Goal: Check status: Check status

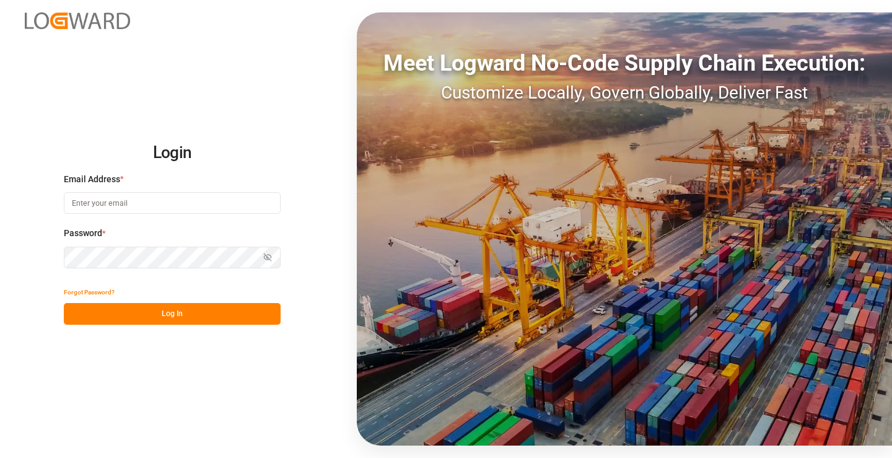
type input "[PERSON_NAME][EMAIL_ADDRESS][DOMAIN_NAME]"
click at [219, 392] on div "Login Email Address * mara-lynn.tan@leschaco.com Password * Show password Forgo…" at bounding box center [446, 229] width 892 height 458
click at [197, 310] on button "Log In" at bounding box center [172, 314] width 217 height 22
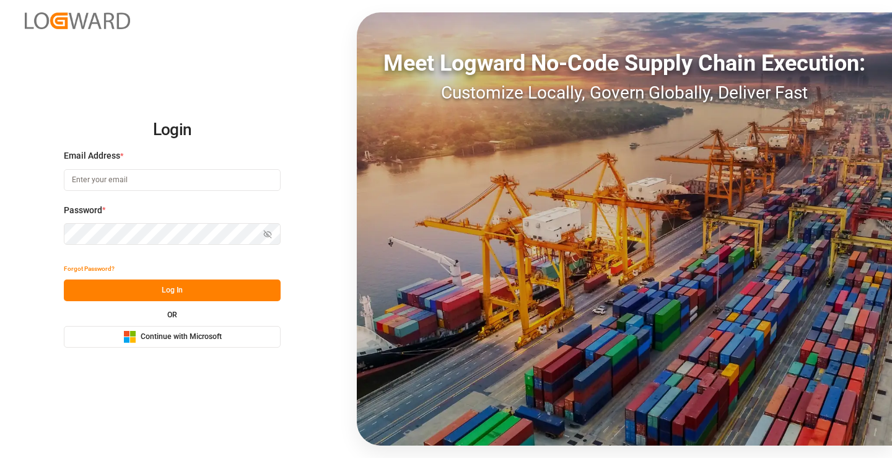
type input "[PERSON_NAME][EMAIL_ADDRESS][DOMAIN_NAME]"
click at [196, 291] on button "Log In" at bounding box center [172, 290] width 217 height 22
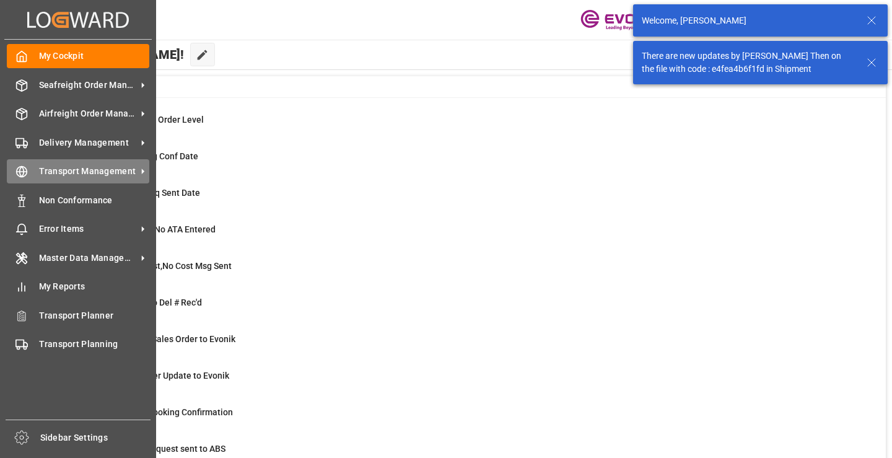
click at [22, 164] on div "Transport Management Transport Management" at bounding box center [78, 171] width 143 height 24
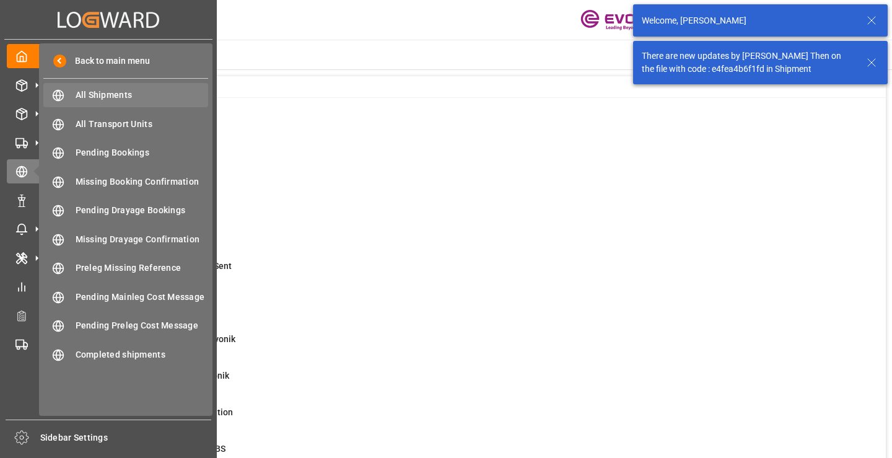
click at [99, 94] on span "All Shipments" at bounding box center [142, 95] width 133 height 13
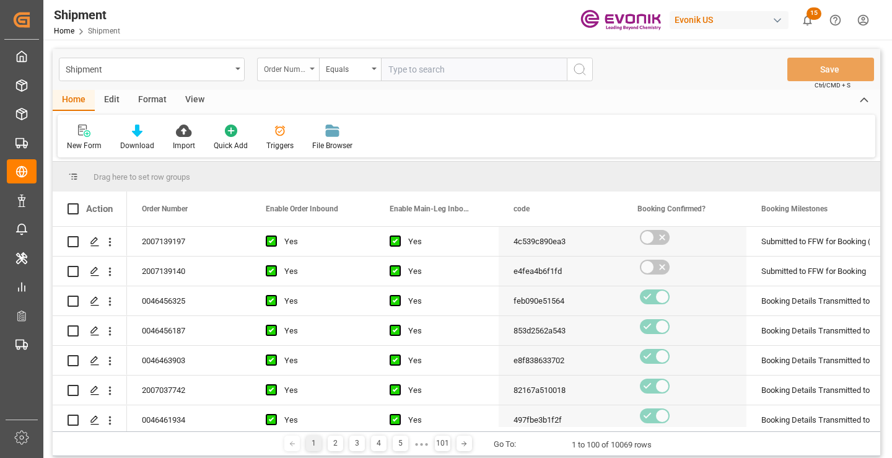
click at [305, 69] on div "Order Number" at bounding box center [285, 68] width 42 height 14
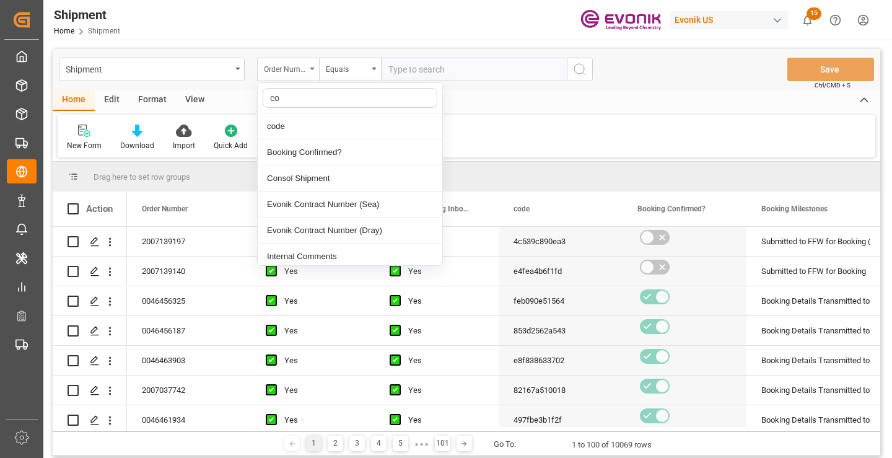
type input "cod"
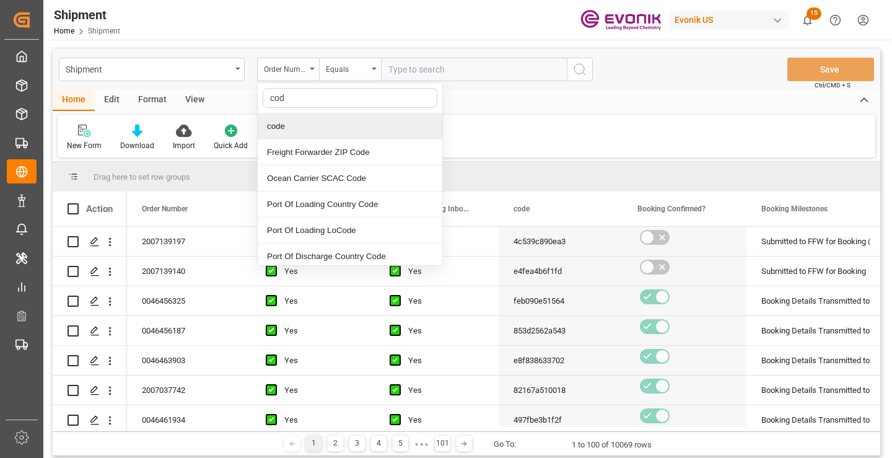
click at [297, 127] on div "code" at bounding box center [350, 126] width 185 height 26
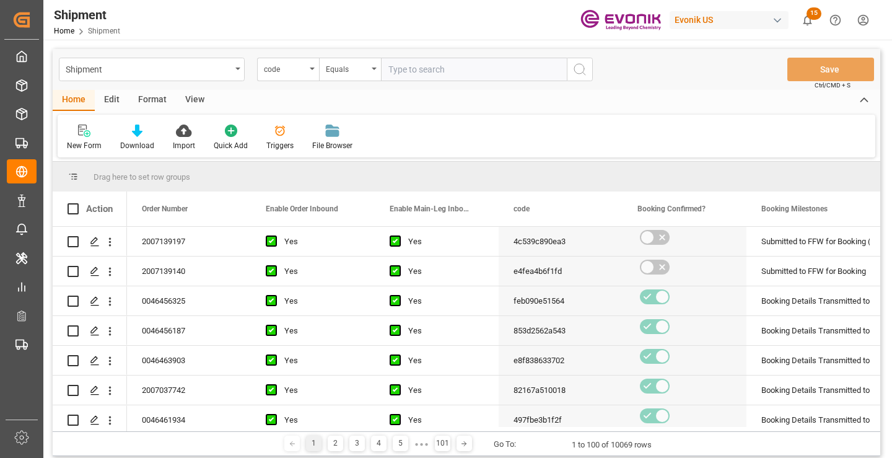
click at [416, 69] on input "text" at bounding box center [474, 70] width 186 height 24
paste input "e81ea660bfbf"
type input "e81ea660bfbf"
click at [575, 66] on circle "search button" at bounding box center [579, 69] width 10 height 10
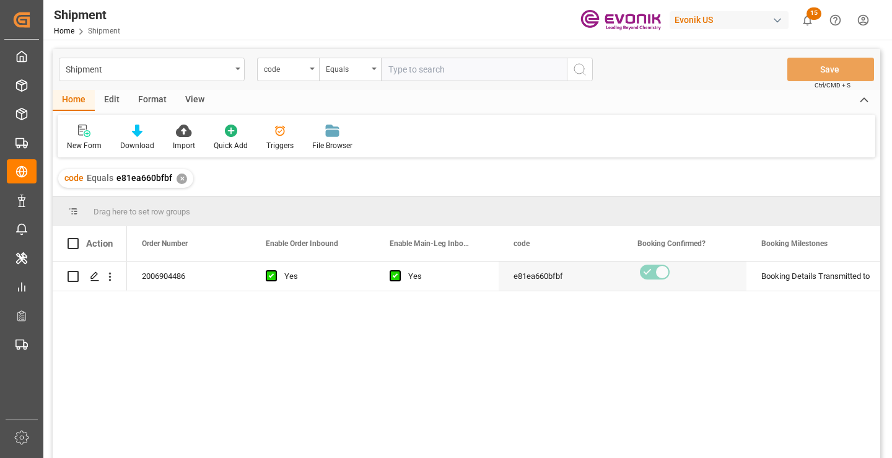
click at [421, 349] on div "2006904486 Yes Yes e81ea660bfbf Booking Details Transmitted to SAP Active No" at bounding box center [503, 363] width 753 height 204
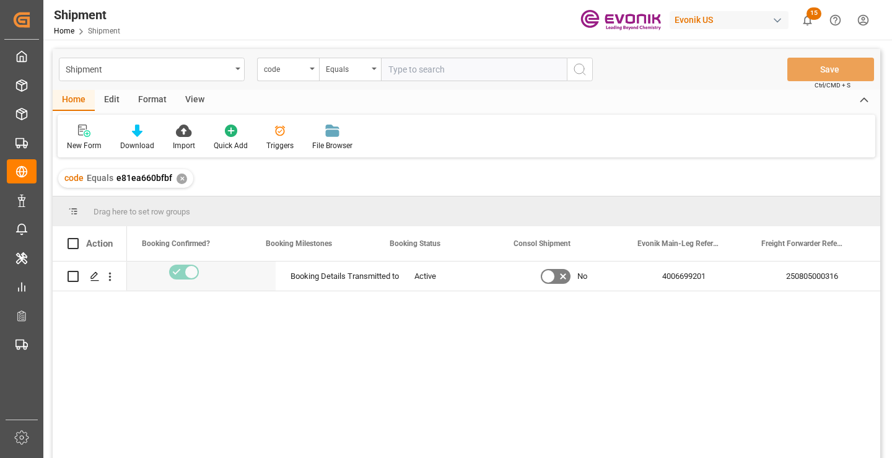
scroll to position [0, 496]
click at [788, 279] on div "250805000316" at bounding box center [809, 275] width 124 height 29
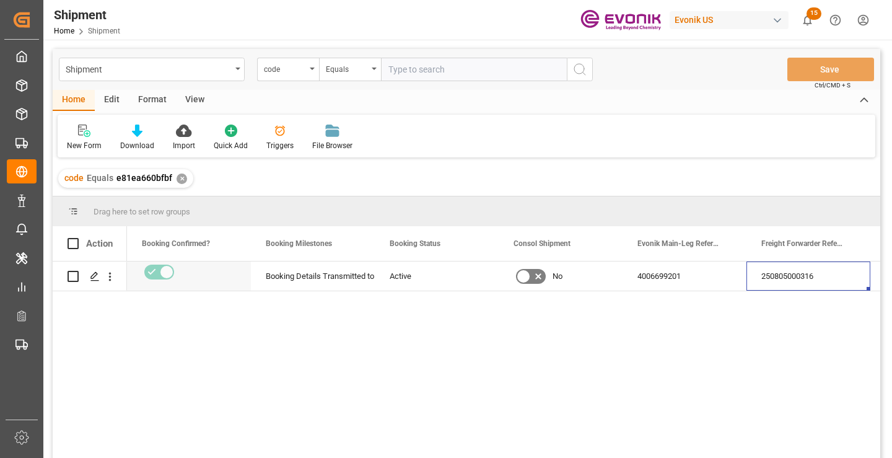
click at [180, 177] on div "✕" at bounding box center [182, 178] width 11 height 11
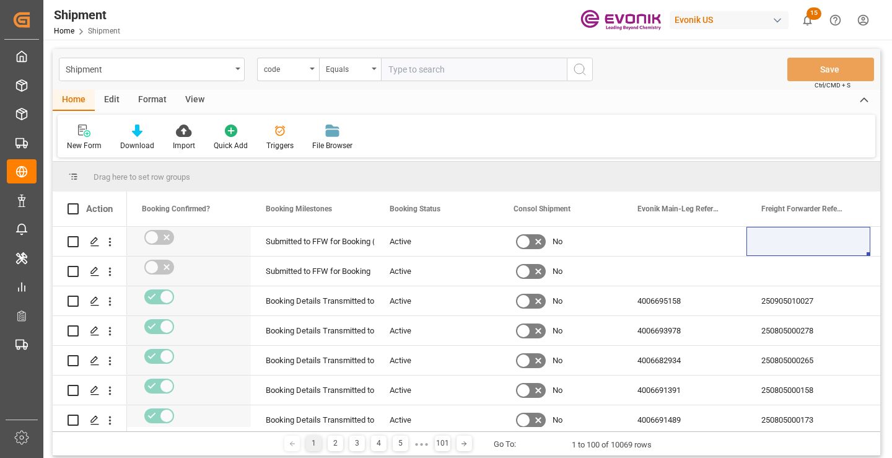
click at [440, 70] on input "text" at bounding box center [474, 70] width 186 height 24
paste input "b74760fd161e"
type input "b74760fd161e"
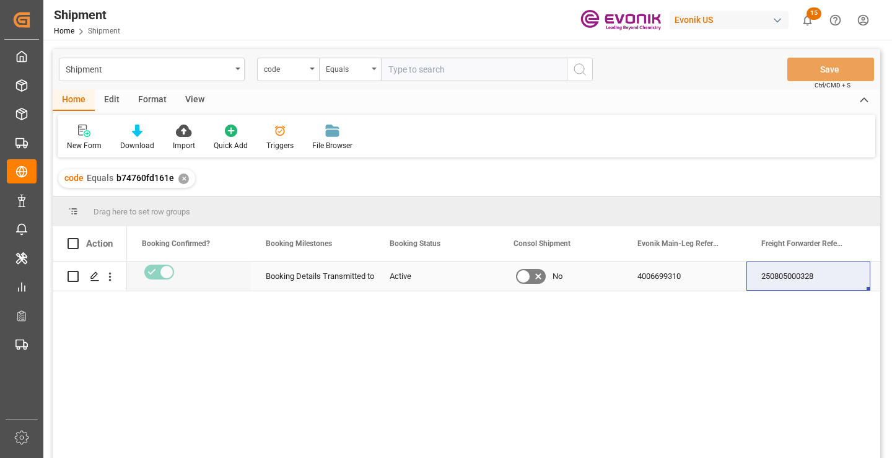
click at [804, 275] on div "250805000328" at bounding box center [809, 275] width 124 height 29
click at [180, 178] on div "✕" at bounding box center [183, 178] width 11 height 11
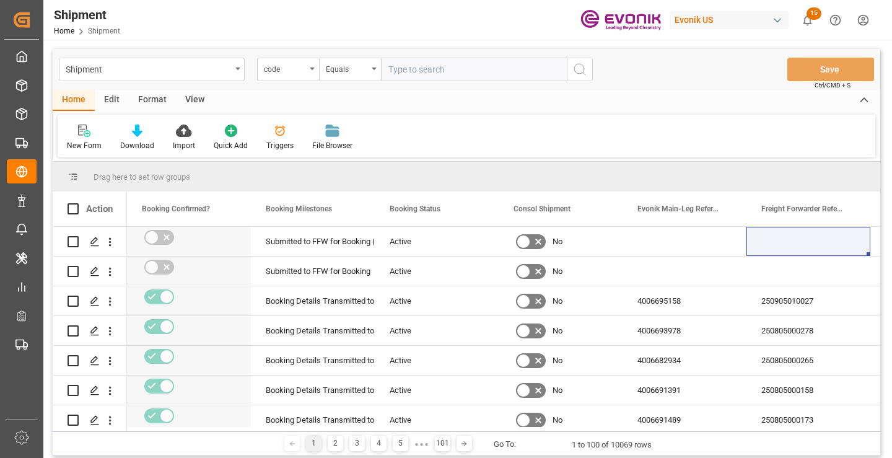
click at [459, 68] on input "text" at bounding box center [474, 70] width 186 height 24
paste input "1bdf96bb8b9d"
type input "1bdf96bb8b9d"
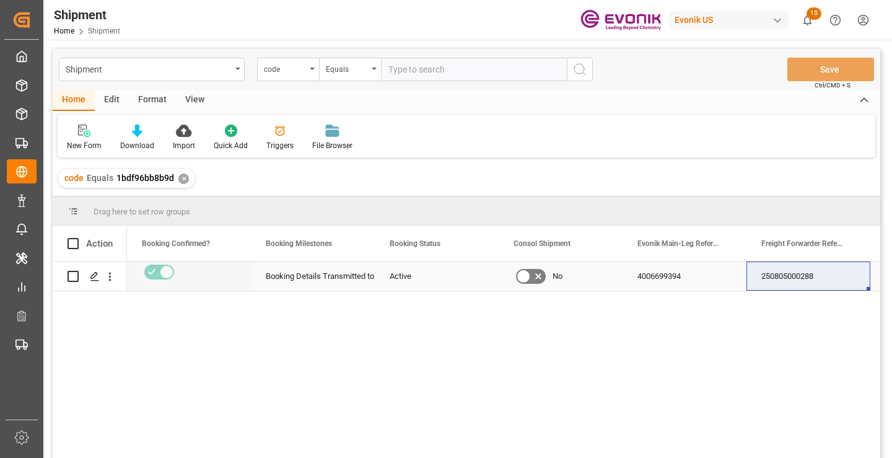
click at [794, 279] on div "250805000288" at bounding box center [809, 275] width 124 height 29
click at [182, 177] on div "✕" at bounding box center [183, 178] width 11 height 11
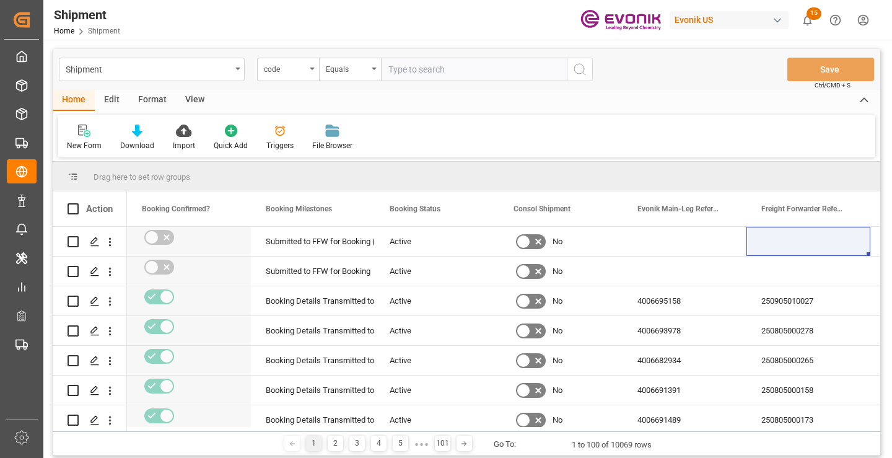
click at [435, 72] on input "text" at bounding box center [474, 70] width 186 height 24
paste input "250805000288"
type input "250805000288"
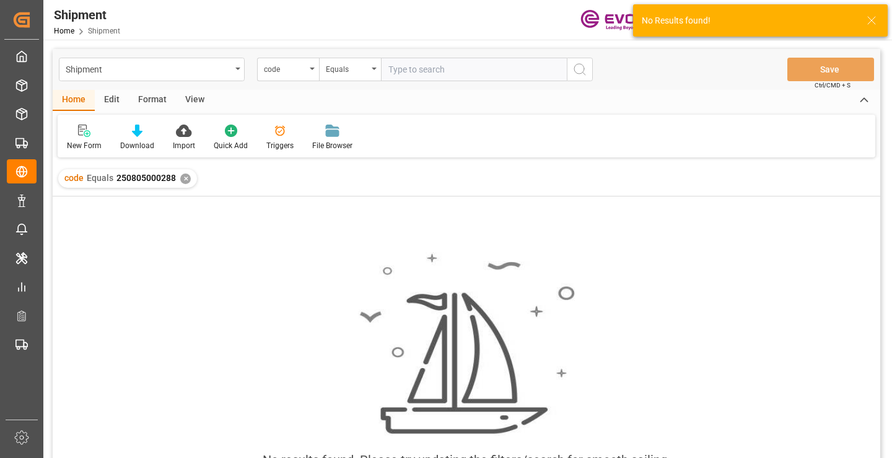
click at [184, 178] on div "✕" at bounding box center [185, 178] width 11 height 11
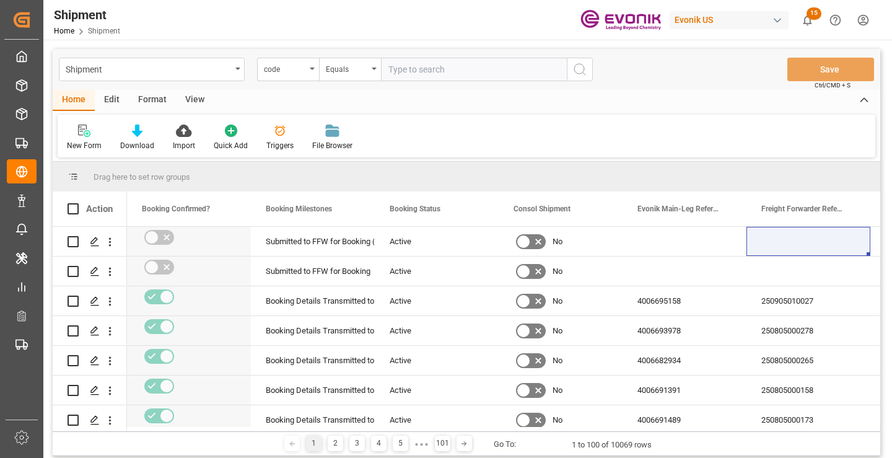
click at [399, 65] on input "text" at bounding box center [474, 70] width 186 height 24
paste input "850e9aba1714"
type input "850e9aba1714"
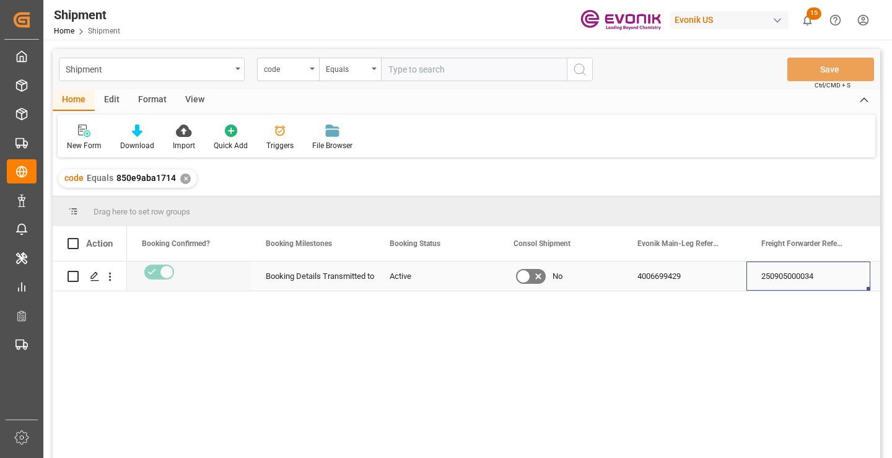
click at [797, 280] on div "250905000034" at bounding box center [809, 275] width 124 height 29
click at [184, 180] on div "✕" at bounding box center [185, 178] width 11 height 11
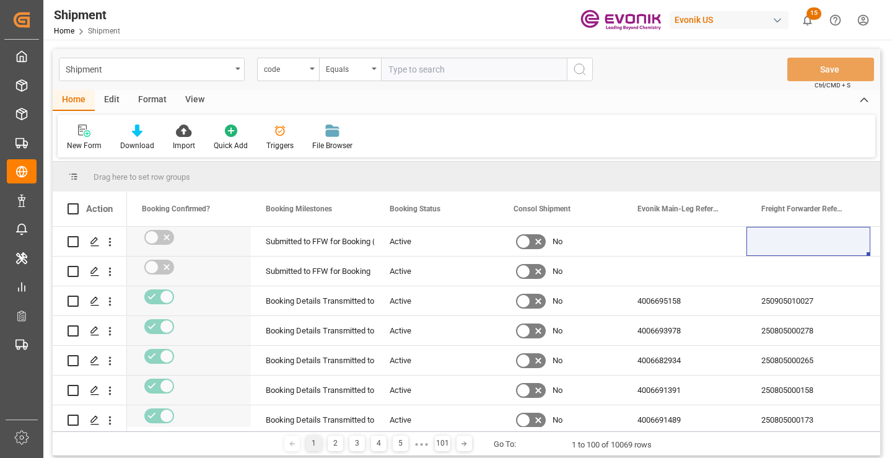
click at [453, 71] on input "text" at bounding box center [474, 70] width 186 height 24
paste input "6c347518fc17"
type input "6c347518fc17"
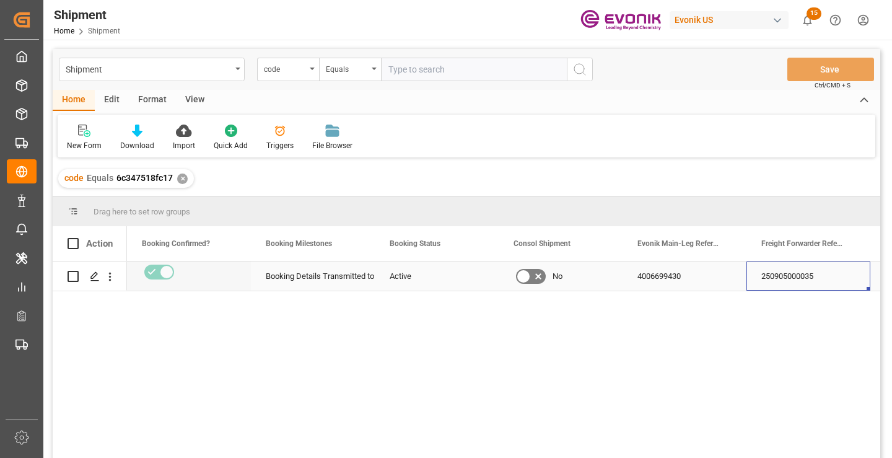
click at [781, 275] on div "250905000035" at bounding box center [809, 275] width 124 height 29
click at [180, 180] on div "✕" at bounding box center [182, 178] width 11 height 11
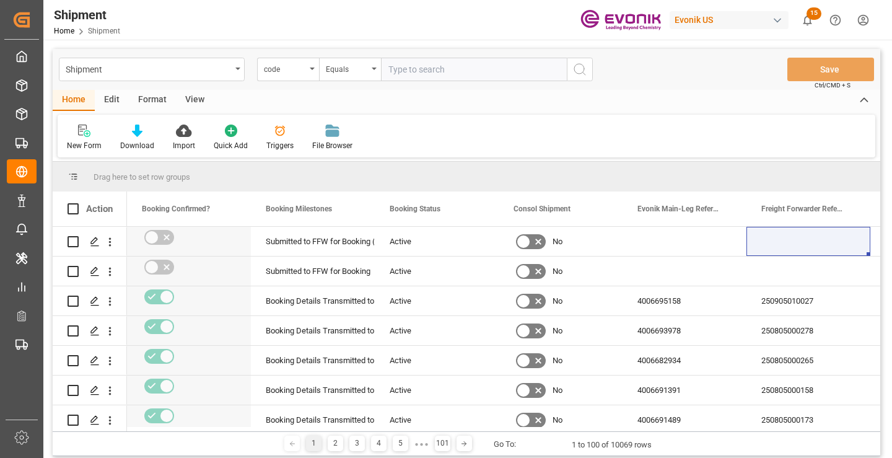
click at [465, 69] on input "text" at bounding box center [474, 70] width 186 height 24
paste input "5e5401d5bbce"
type input "5e5401d5bbce"
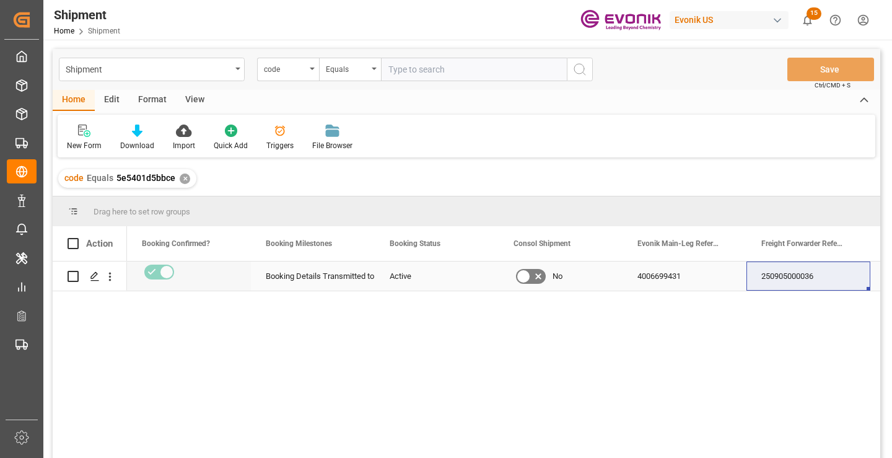
click at [790, 283] on div "250905000036" at bounding box center [809, 275] width 124 height 29
click at [184, 177] on div "✕" at bounding box center [185, 178] width 11 height 11
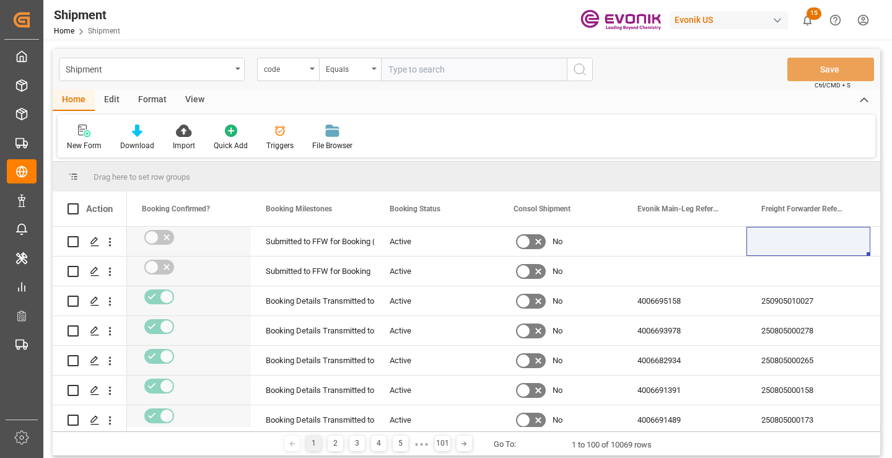
click at [441, 71] on input "text" at bounding box center [474, 70] width 186 height 24
paste input "30c970f7f7a2"
type input "30c970f7f7a2"
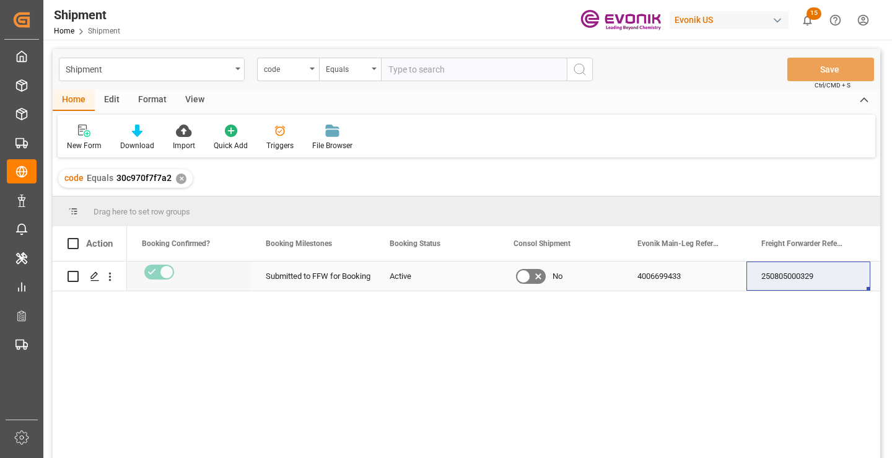
click at [795, 279] on div "250805000329" at bounding box center [809, 275] width 124 height 29
click at [182, 183] on div "✕" at bounding box center [181, 178] width 11 height 11
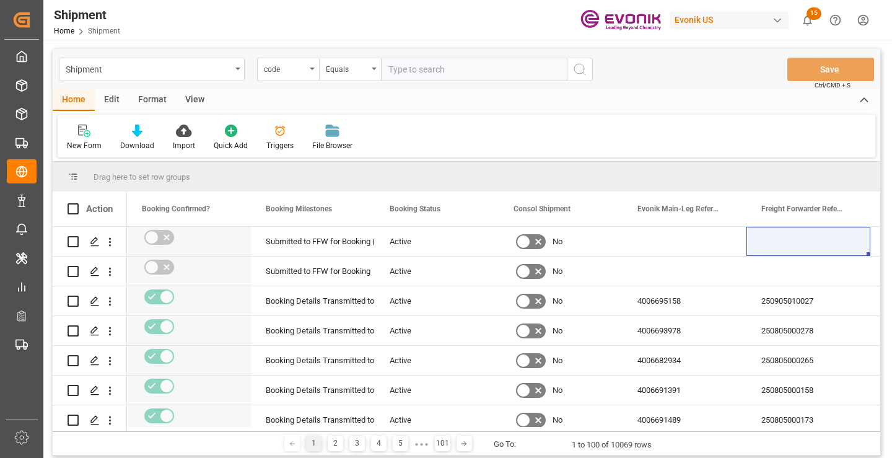
click at [465, 72] on input "text" at bounding box center [474, 70] width 186 height 24
paste input "5cf1f7dc7bd0"
type input "5cf1f7dc7bd0"
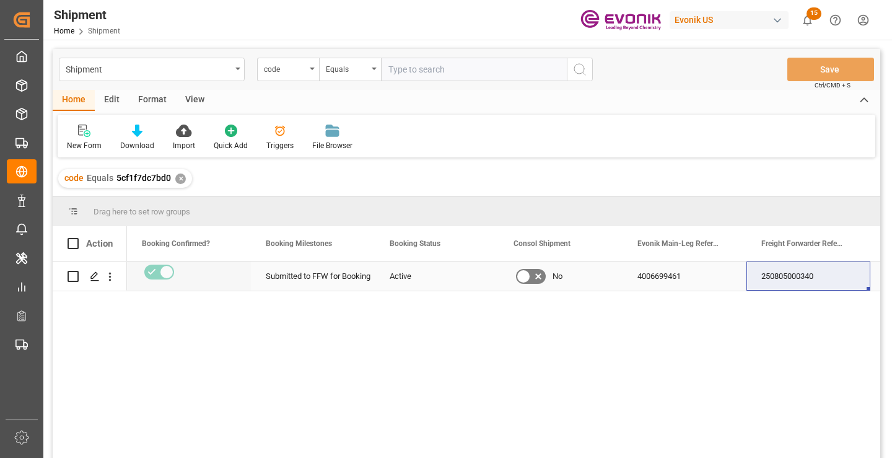
click at [784, 279] on div "250805000340" at bounding box center [809, 275] width 124 height 29
click at [179, 183] on div "✕" at bounding box center [180, 178] width 11 height 11
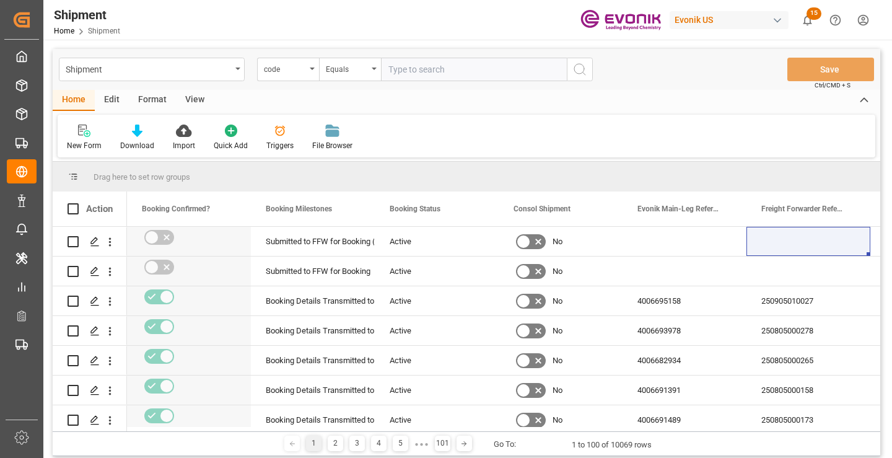
click at [462, 68] on input "text" at bounding box center [474, 70] width 186 height 24
paste input "2e24d6c0370d"
type input "2e24d6c0370d"
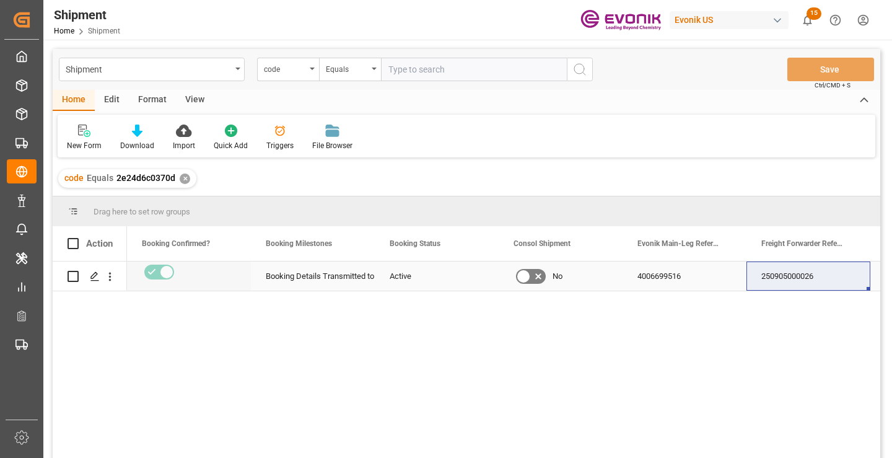
click at [790, 279] on div "250905000026" at bounding box center [809, 275] width 124 height 29
click at [187, 178] on div "✕" at bounding box center [185, 178] width 11 height 11
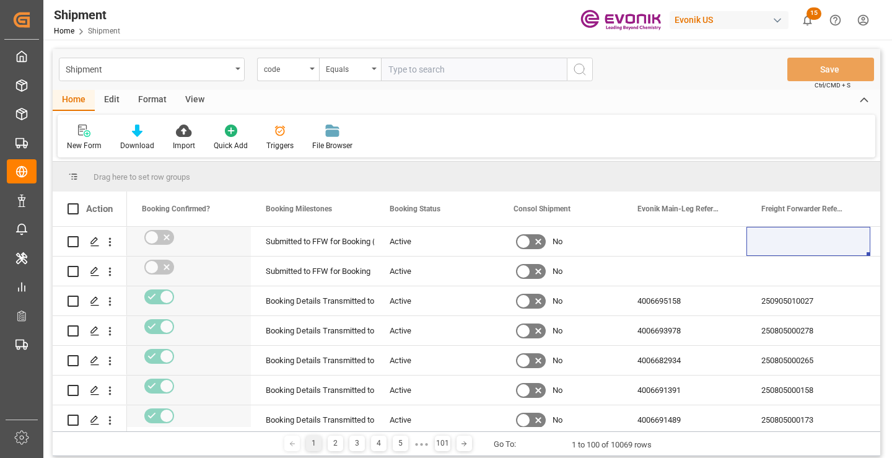
click at [447, 72] on input "text" at bounding box center [474, 70] width 186 height 24
paste input "41e325843fe3"
type input "41e325843fe3"
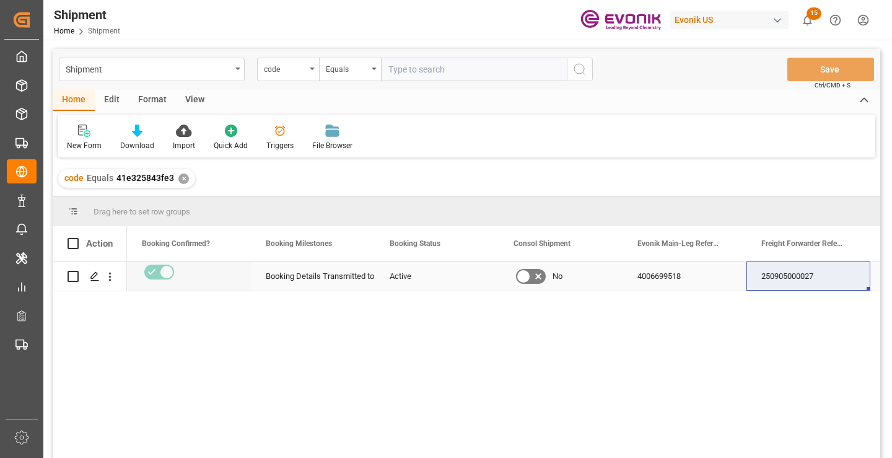
click at [789, 276] on div "250905000027" at bounding box center [809, 275] width 124 height 29
click at [182, 178] on div "✕" at bounding box center [183, 178] width 11 height 11
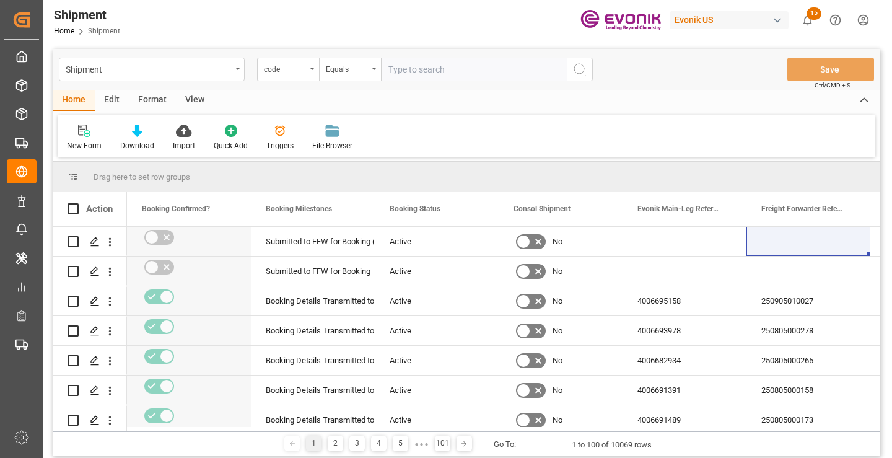
click at [429, 68] on input "text" at bounding box center [474, 70] width 186 height 24
paste input "a0476e20e260"
type input "a0476e20e260"
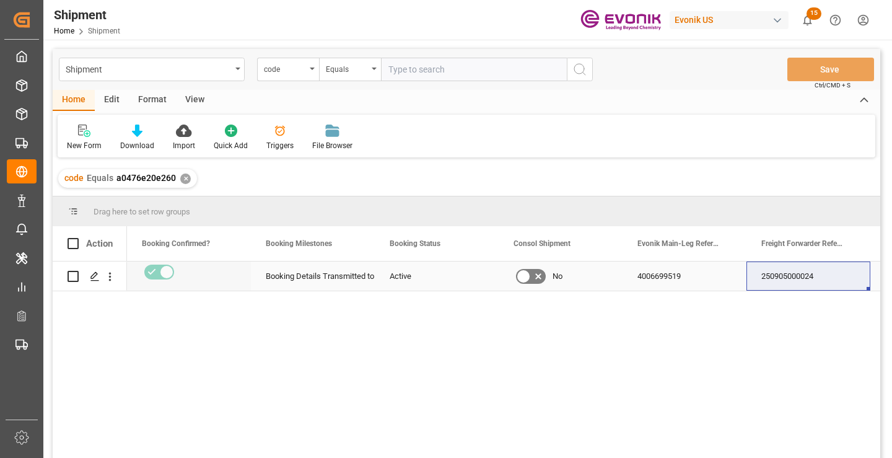
click at [796, 277] on div "250905000024" at bounding box center [809, 275] width 124 height 29
click at [183, 179] on div "✕" at bounding box center [185, 178] width 11 height 11
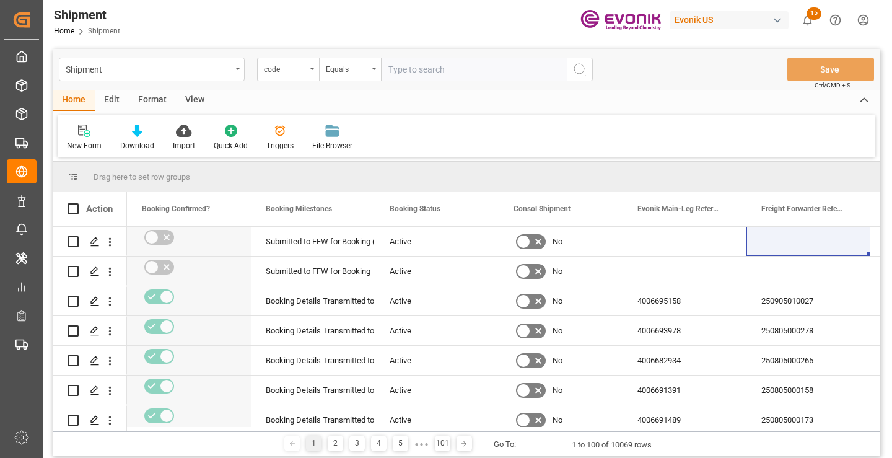
click at [453, 75] on input "text" at bounding box center [474, 70] width 186 height 24
paste input "79758d1fec52"
type input "79758d1fec52"
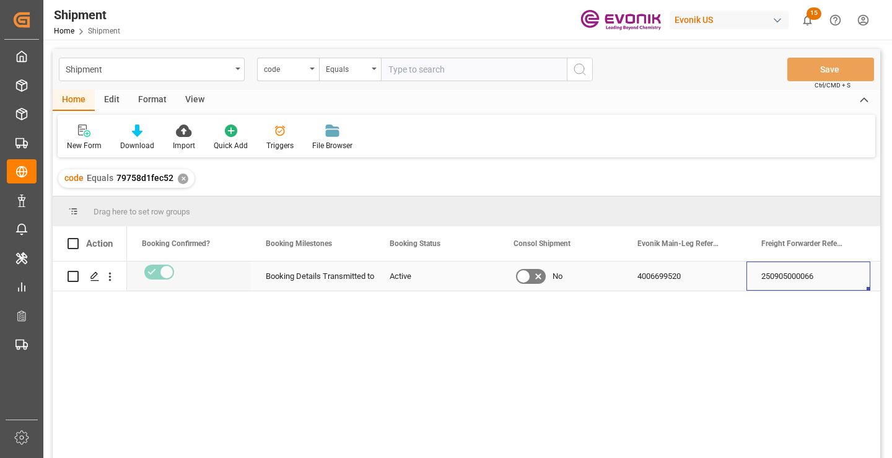
click at [806, 276] on div "250905000066" at bounding box center [809, 275] width 124 height 29
click at [182, 176] on div "✕" at bounding box center [183, 178] width 11 height 11
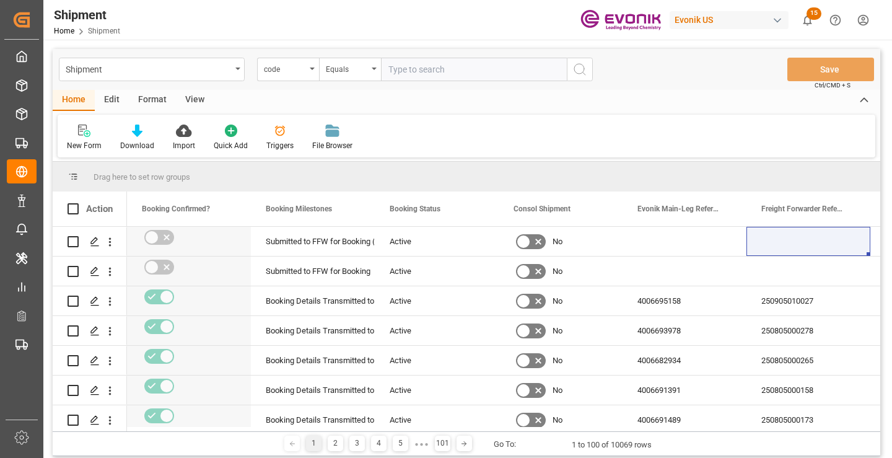
click at [430, 77] on input "text" at bounding box center [474, 70] width 186 height 24
paste input "75fffc30e69d"
type input "75fffc30e69d"
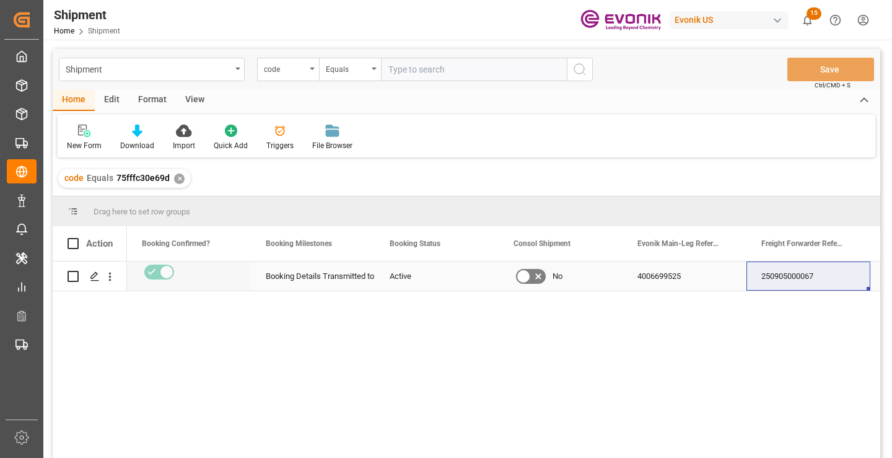
click at [775, 281] on div "250905000067" at bounding box center [809, 275] width 124 height 29
click at [177, 177] on div "✕" at bounding box center [179, 178] width 11 height 11
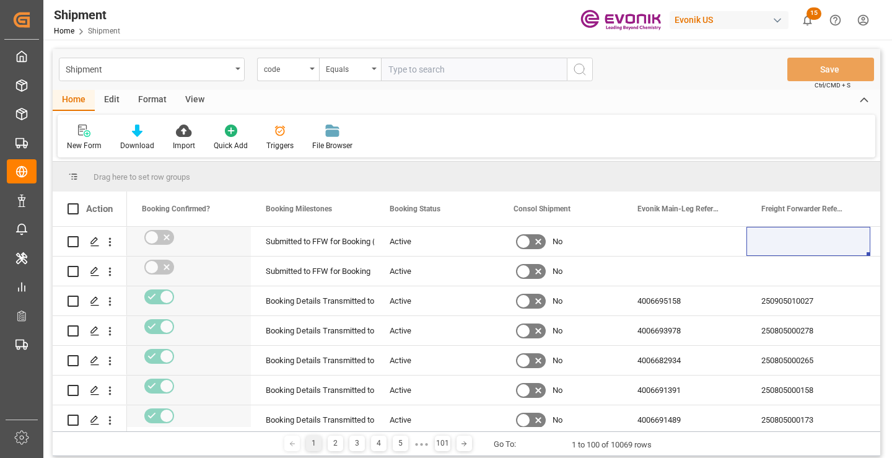
click at [478, 69] on input "text" at bounding box center [474, 70] width 186 height 24
paste input "d40ae84abf09"
type input "d40ae84abf09"
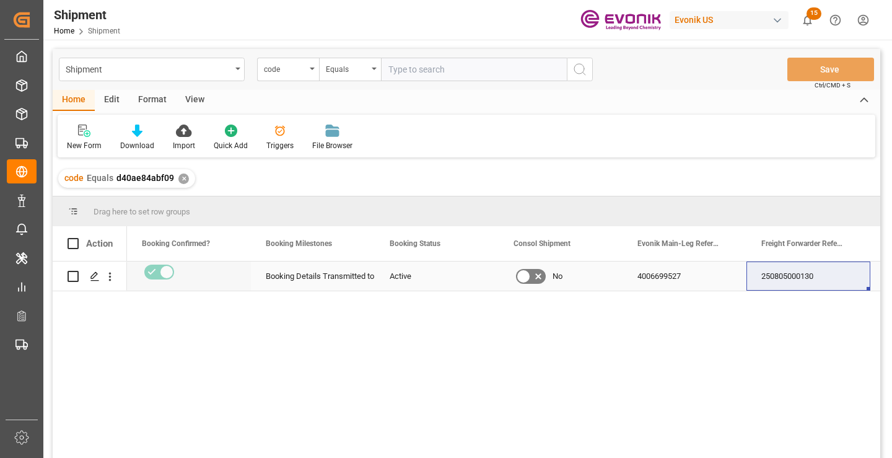
click at [788, 268] on div "250805000130" at bounding box center [809, 275] width 124 height 29
click at [183, 177] on div "✕" at bounding box center [183, 178] width 11 height 11
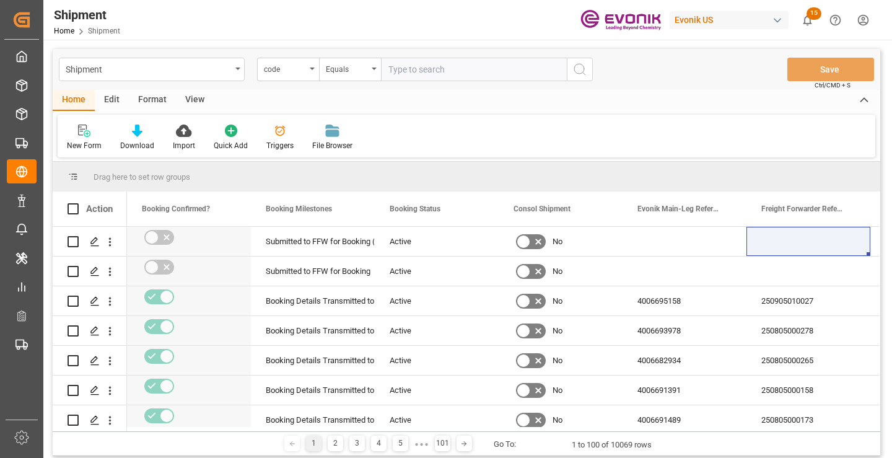
click at [448, 72] on input "text" at bounding box center [474, 70] width 186 height 24
paste input "6c38e1e73e93"
type input "6c38e1e73e93"
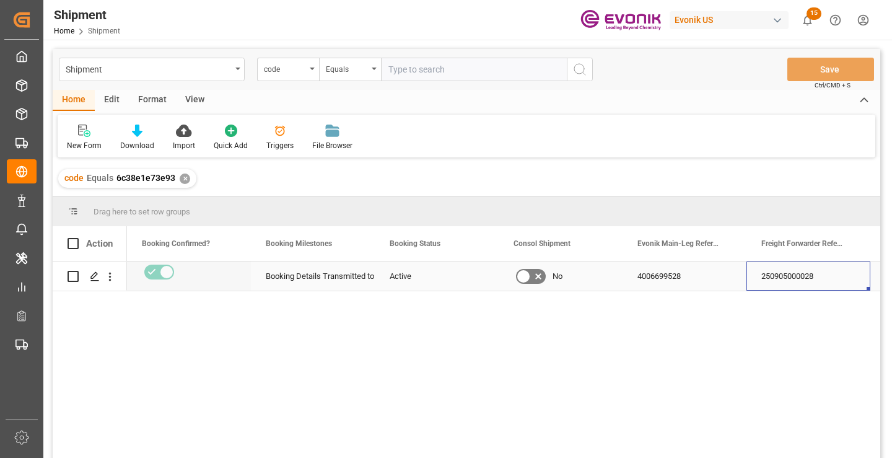
click at [783, 277] on div "250905000028" at bounding box center [809, 275] width 124 height 29
